Goal: Download file/media

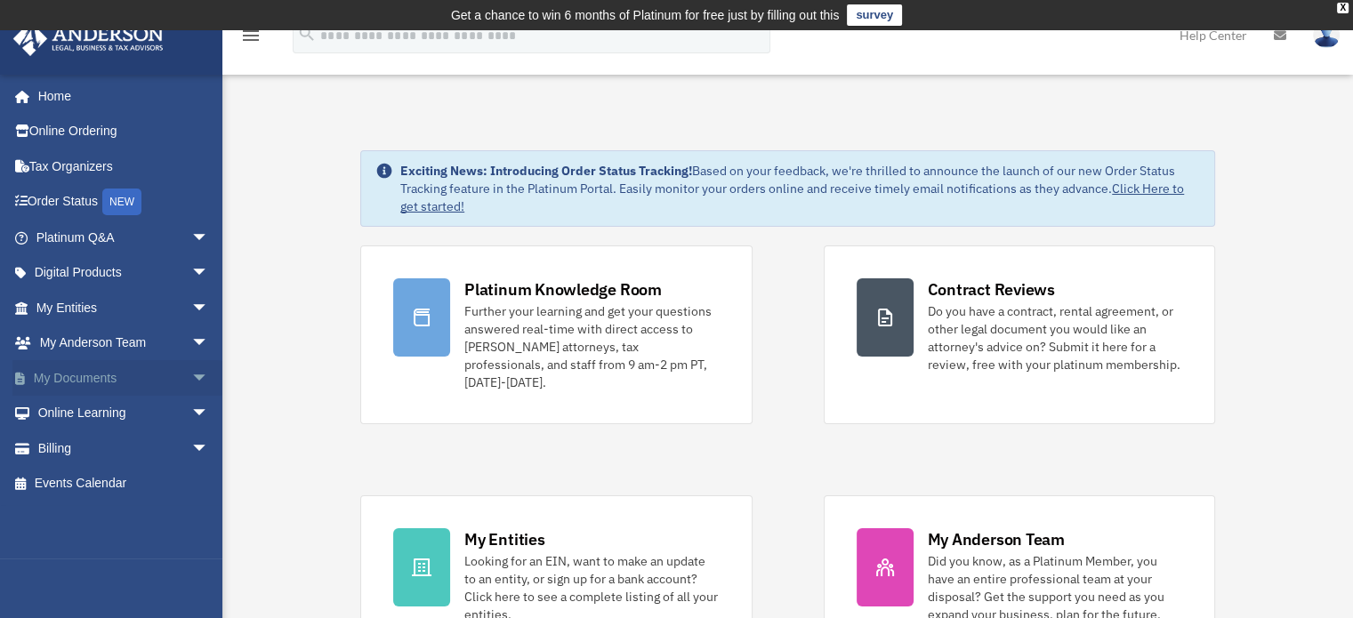
click at [58, 369] on link "My Documents arrow_drop_down" at bounding box center [123, 378] width 223 height 36
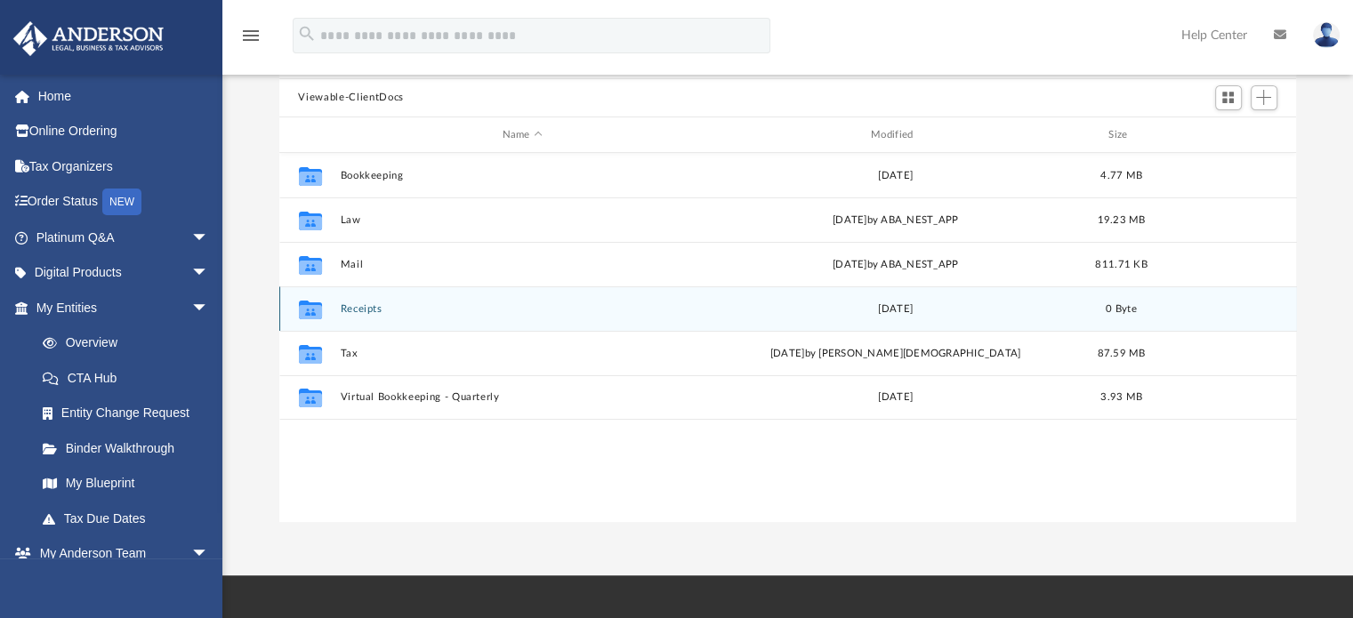
scroll to position [188, 0]
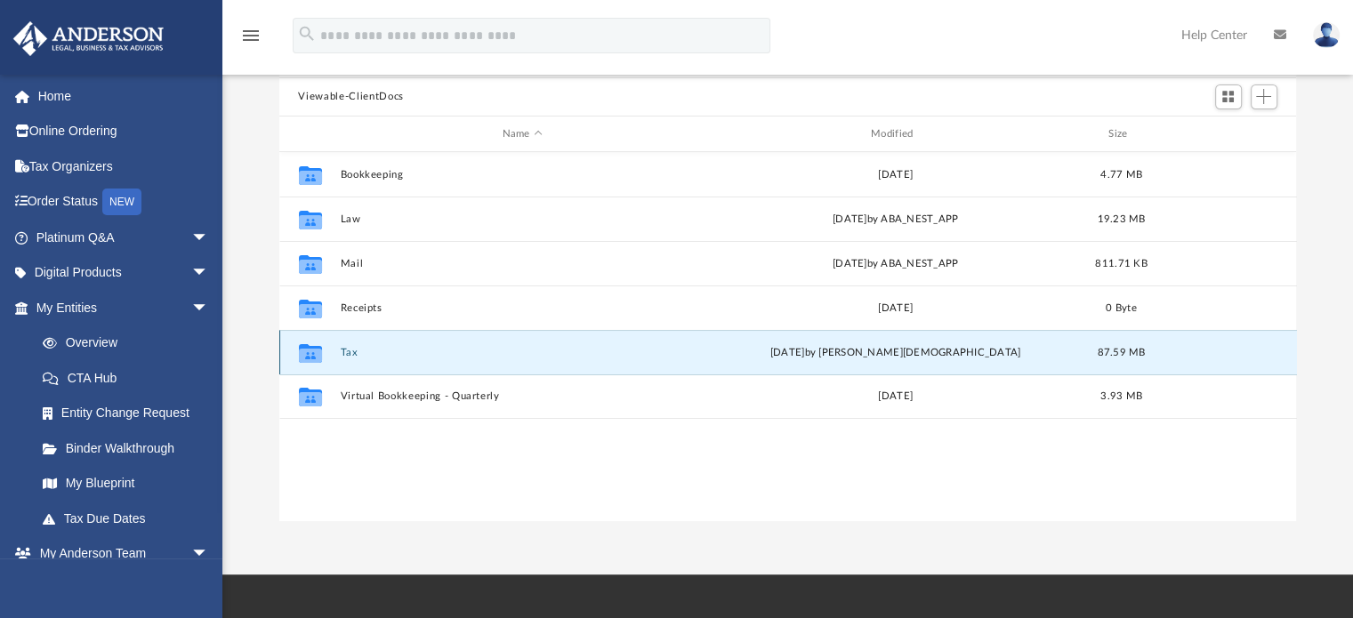
click at [380, 353] on button "Tax" at bounding box center [522, 353] width 365 height 12
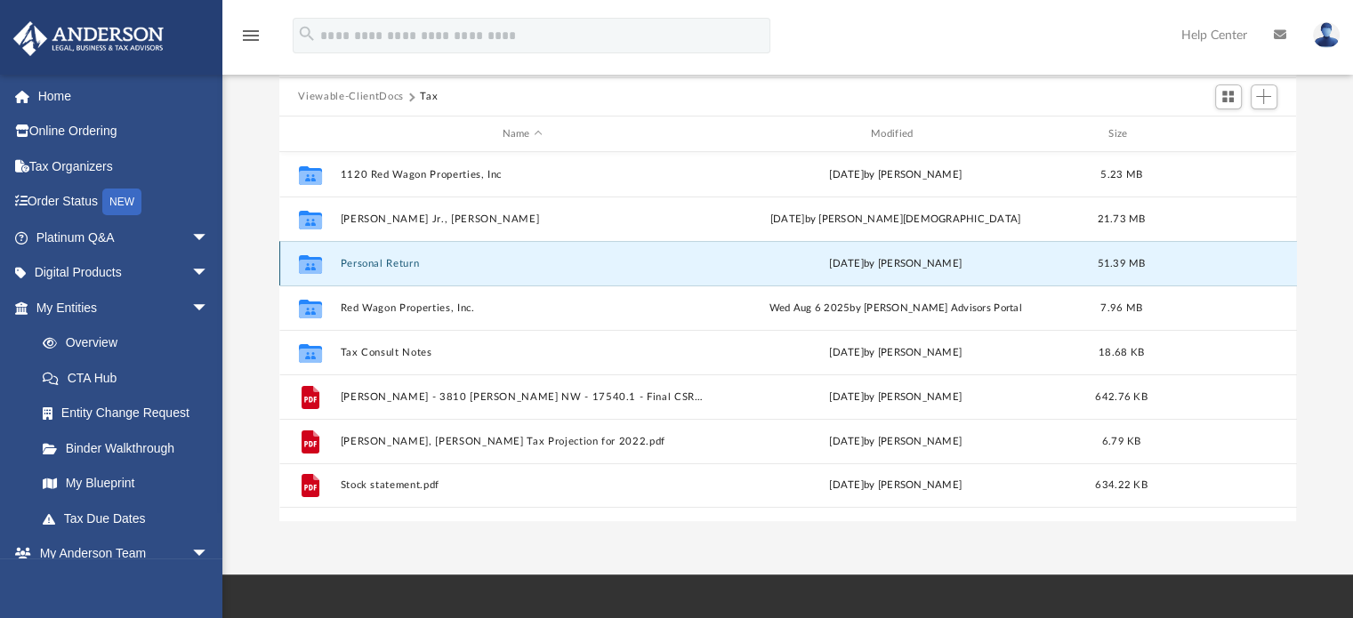
click at [437, 262] on button "Personal Return" at bounding box center [522, 264] width 365 height 12
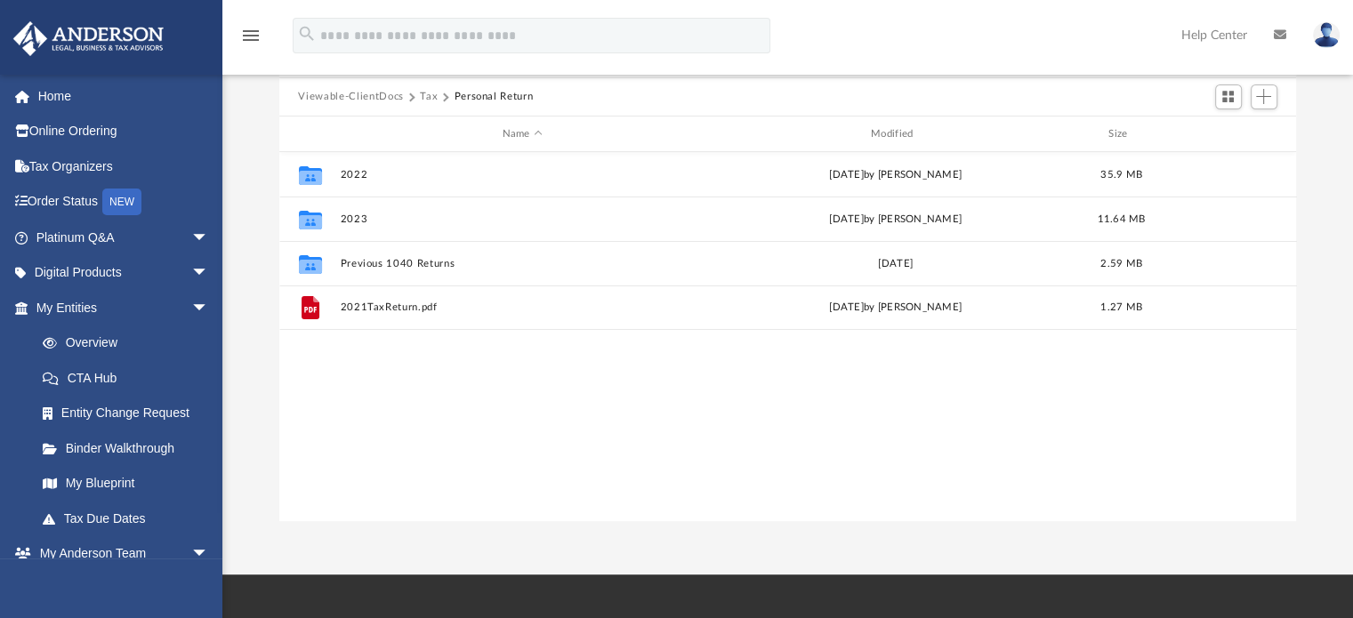
click at [426, 94] on button "Tax" at bounding box center [429, 97] width 18 height 16
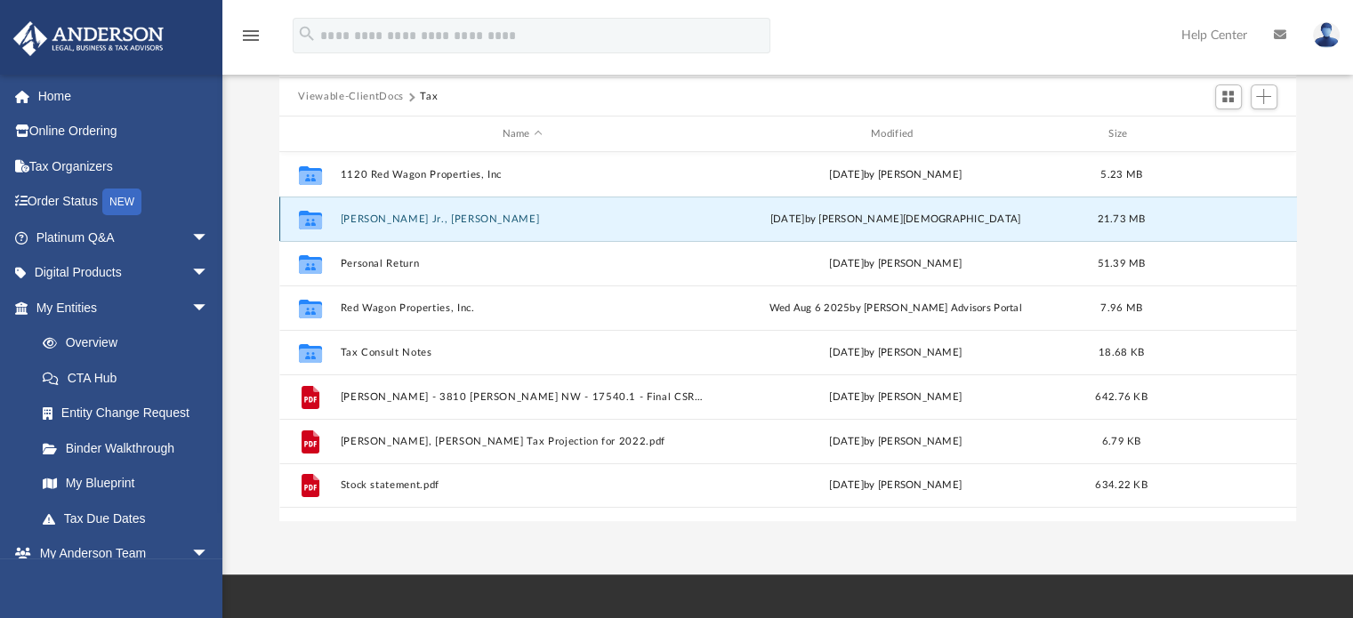
click at [403, 215] on button "[PERSON_NAME] Jr., [PERSON_NAME]" at bounding box center [522, 220] width 365 height 12
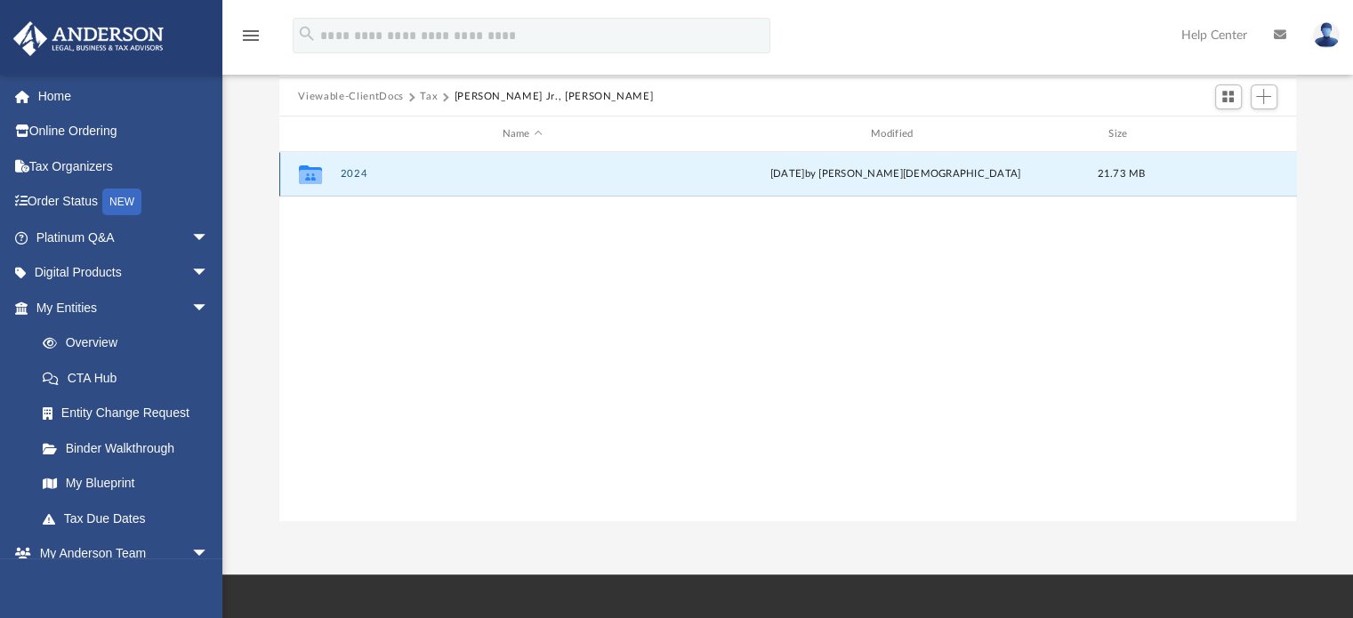
click at [360, 177] on button "2024" at bounding box center [522, 175] width 365 height 12
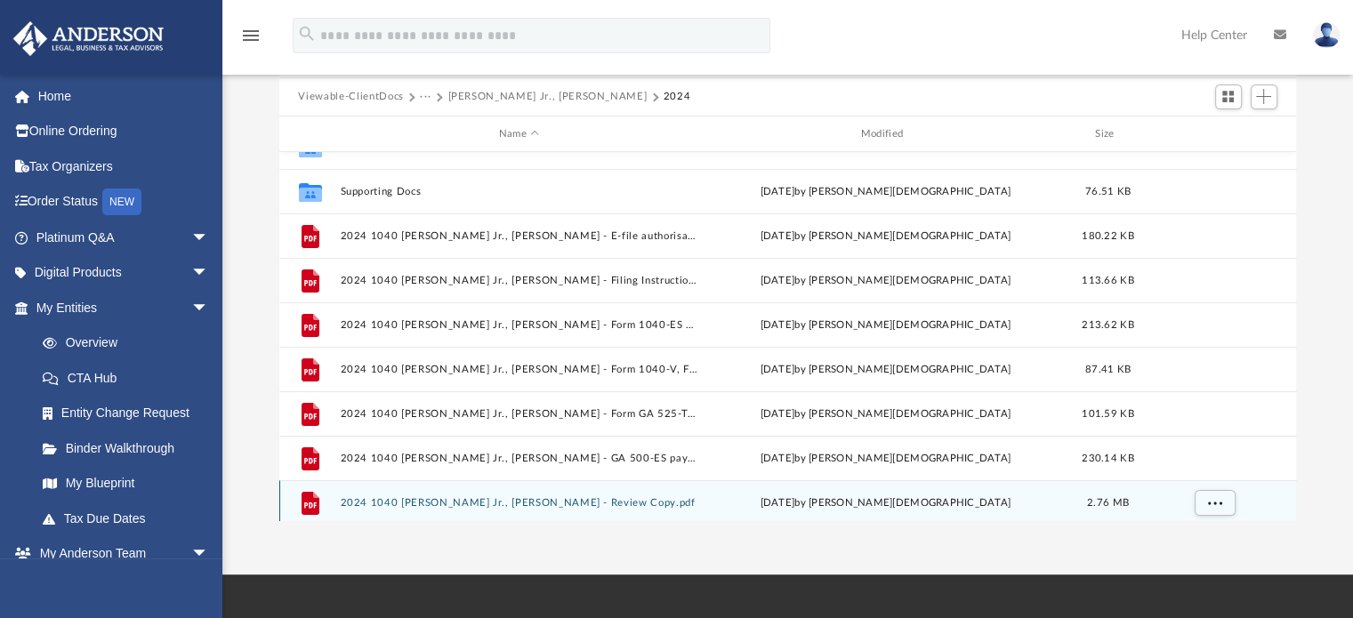
scroll to position [32, 0]
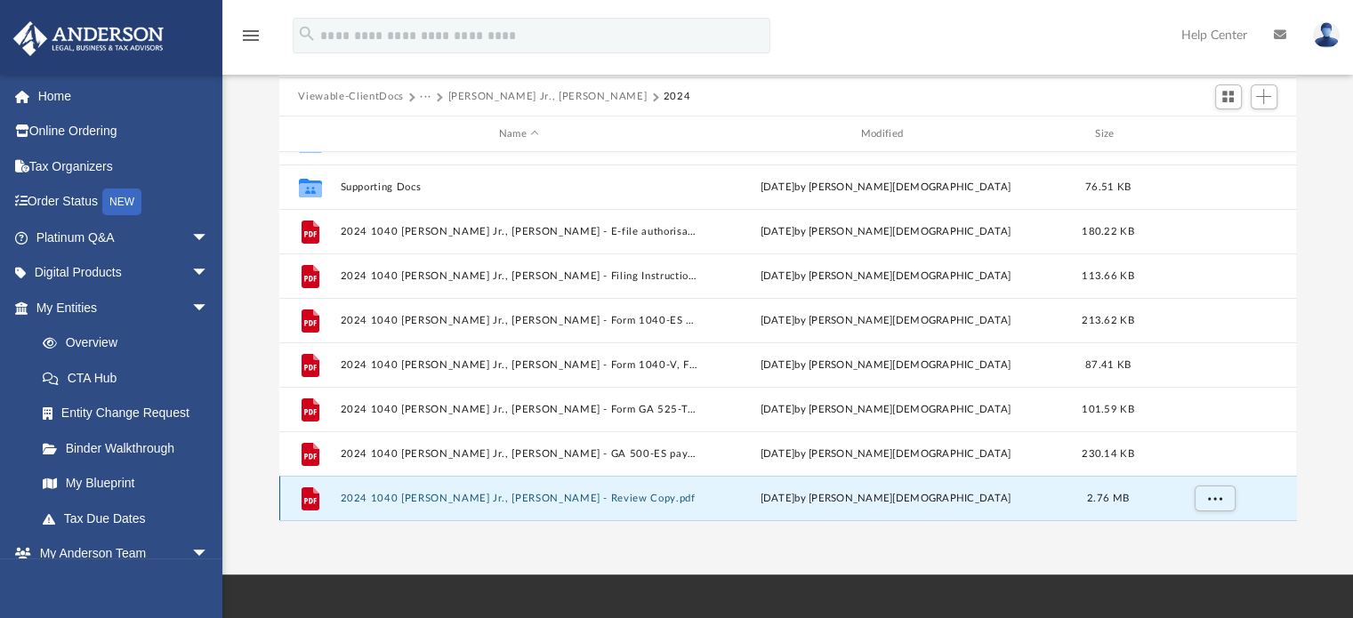
click at [539, 501] on button "2024 1040 [PERSON_NAME] Jr., [PERSON_NAME] - Review Copy.pdf" at bounding box center [519, 499] width 359 height 12
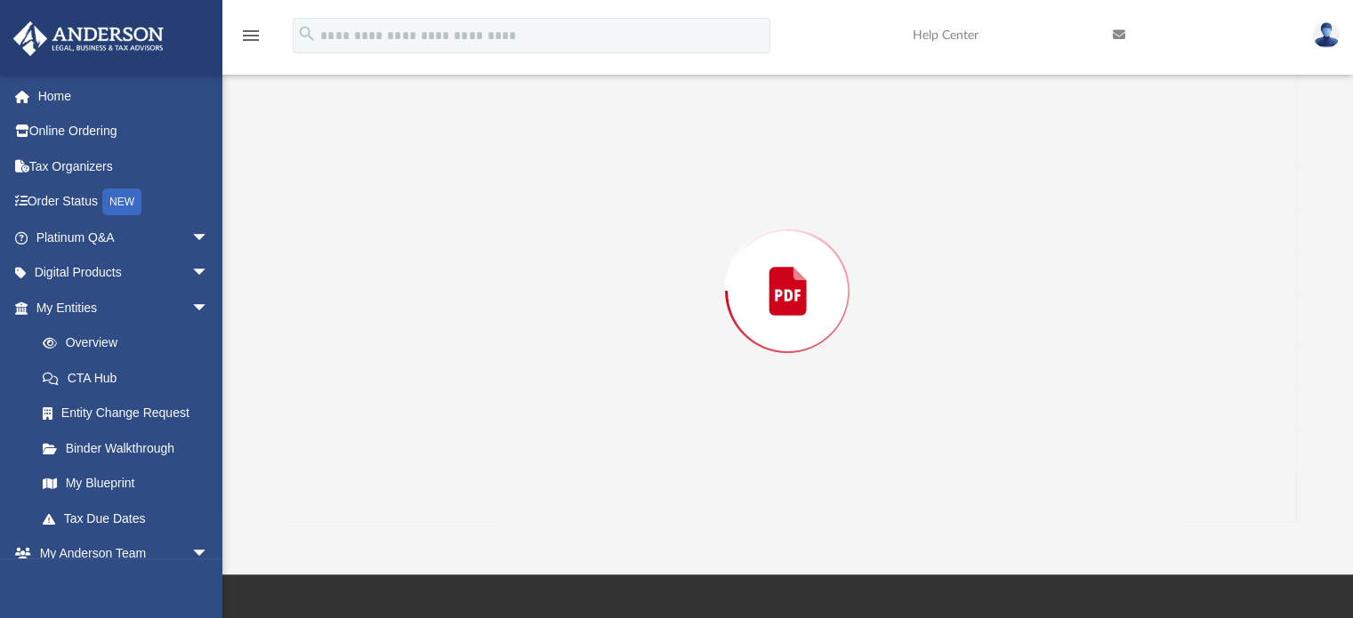
click at [539, 501] on div "Preview" at bounding box center [788, 290] width 1018 height 459
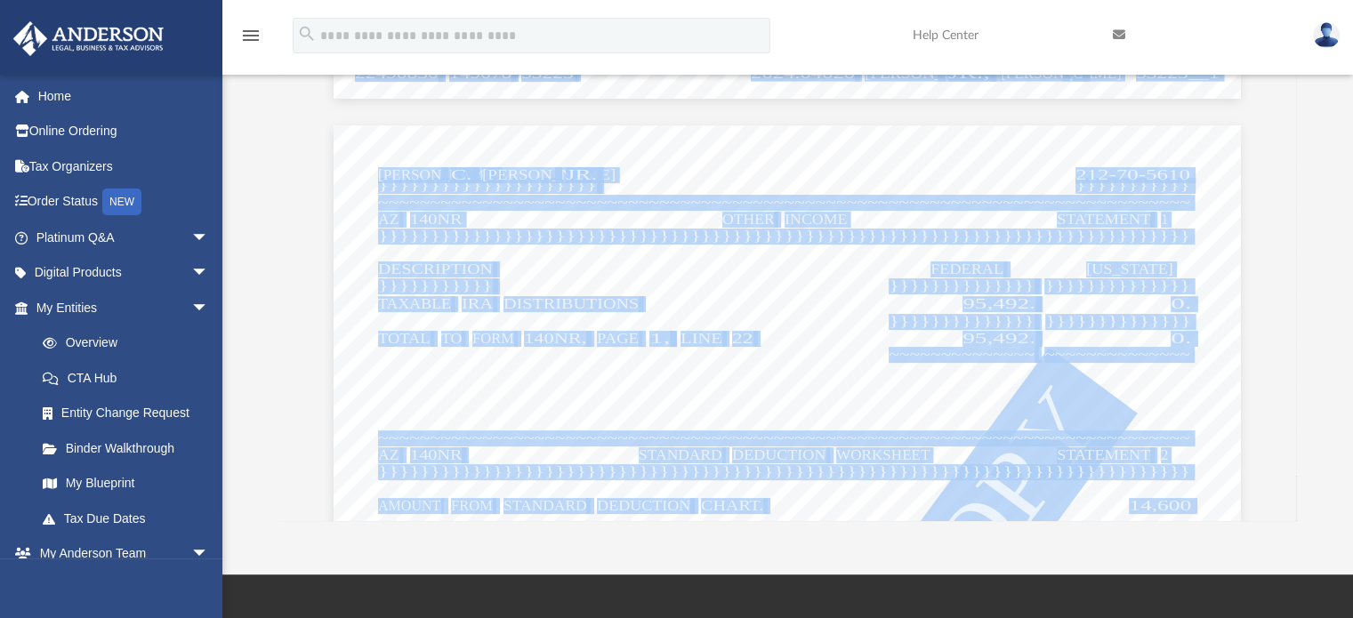
scroll to position [85204, 0]
